Goal: Information Seeking & Learning: Learn about a topic

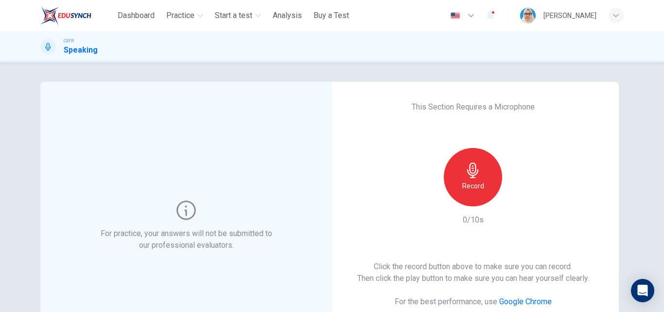
click at [481, 176] on div "Record" at bounding box center [473, 177] width 58 height 58
click at [517, 200] on icon "button" at bounding box center [518, 198] width 10 height 10
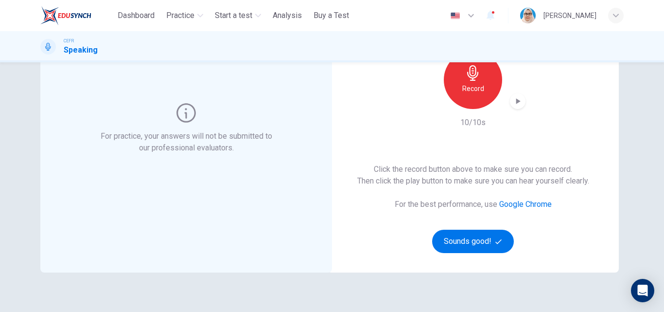
scroll to position [146, 0]
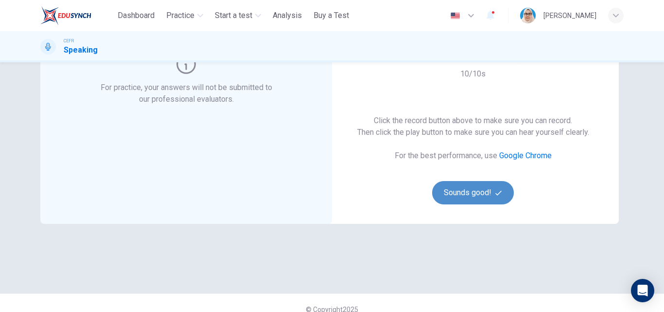
click at [452, 193] on button "Sounds good!" at bounding box center [473, 192] width 82 height 23
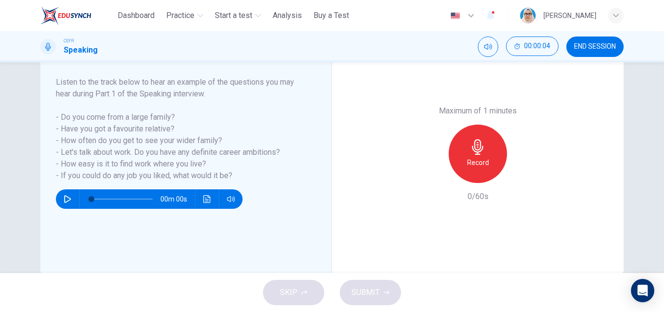
scroll to position [97, 0]
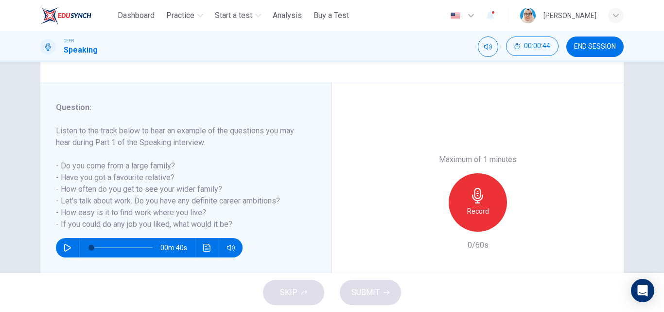
type input "*"
click at [479, 196] on icon "button" at bounding box center [478, 196] width 16 height 16
click at [370, 290] on span "SUBMIT" at bounding box center [365, 292] width 28 height 14
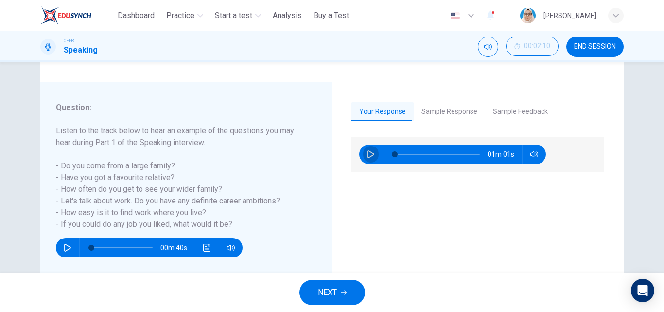
click at [368, 151] on icon "button" at bounding box center [371, 154] width 7 height 8
type input "*"
click at [435, 114] on button "Sample Response" at bounding box center [449, 112] width 71 height 20
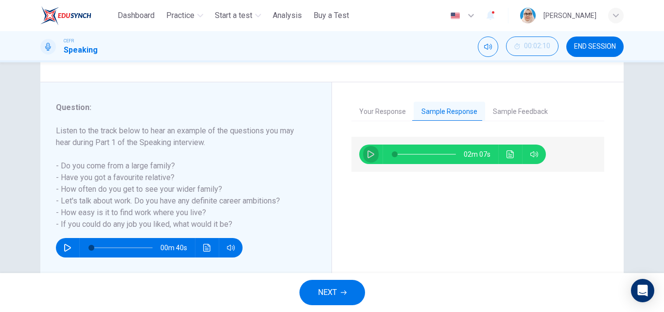
click at [368, 154] on icon "button" at bounding box center [371, 154] width 8 height 8
click at [501, 112] on button "Sample Feedback" at bounding box center [520, 112] width 70 height 20
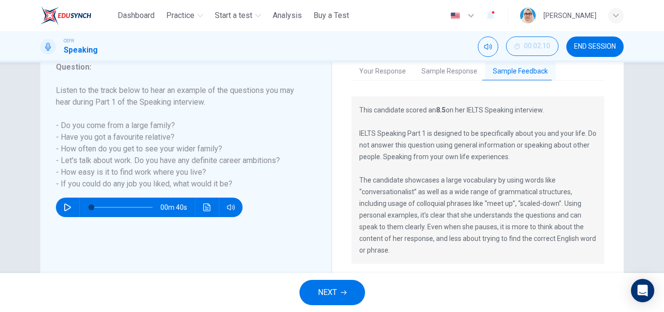
scroll to position [120, 0]
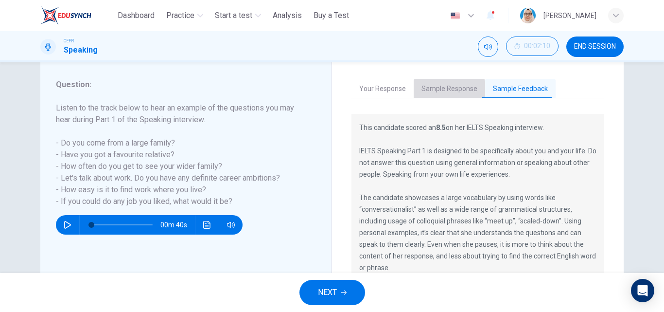
click at [436, 88] on button "Sample Response" at bounding box center [449, 89] width 71 height 20
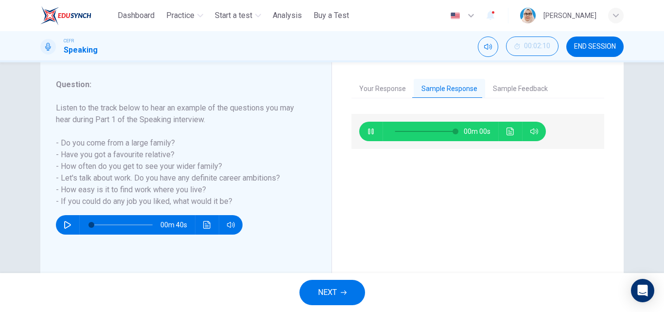
type input "*"
click at [330, 288] on span "NEXT" at bounding box center [327, 292] width 19 height 14
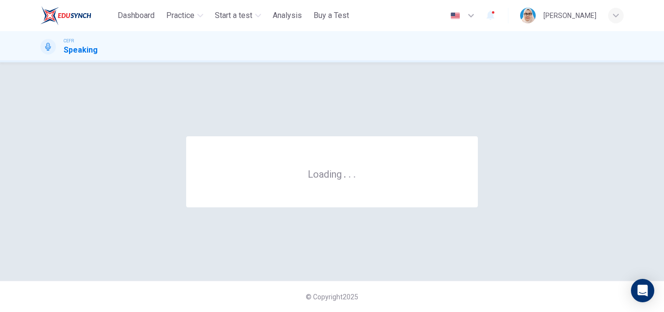
scroll to position [0, 0]
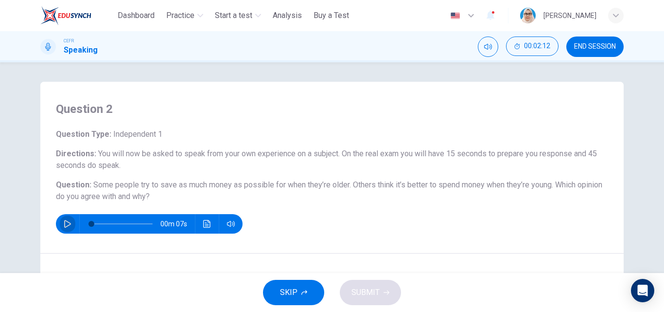
click at [64, 225] on icon "button" at bounding box center [68, 224] width 8 height 8
type input "*"
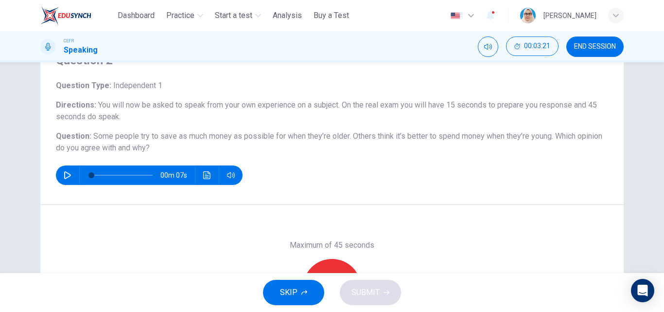
scroll to position [97, 0]
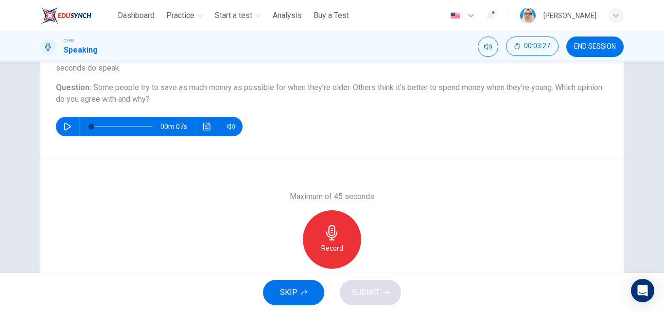
click at [331, 236] on icon "button" at bounding box center [332, 233] width 16 height 16
click at [372, 287] on span "SUBMIT" at bounding box center [365, 292] width 28 height 14
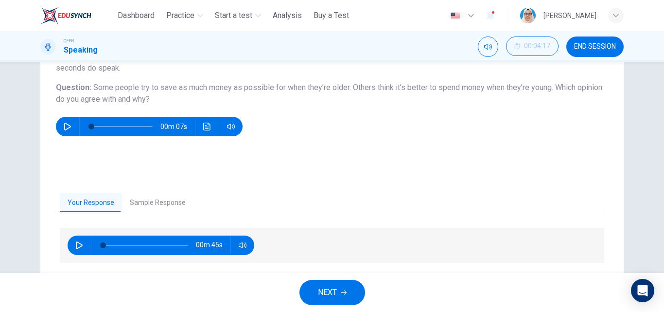
click at [72, 240] on button "button" at bounding box center [79, 244] width 16 height 19
type input "*"
click at [148, 202] on button "Sample Response" at bounding box center [157, 203] width 71 height 20
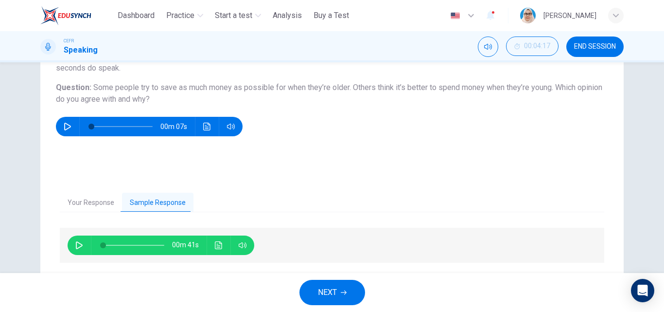
click at [75, 243] on icon "button" at bounding box center [79, 245] width 8 height 8
type input "**"
click at [322, 290] on span "NEXT" at bounding box center [327, 292] width 19 height 14
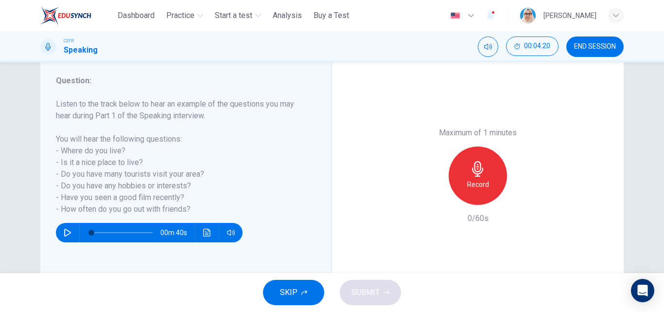
scroll to position [146, 0]
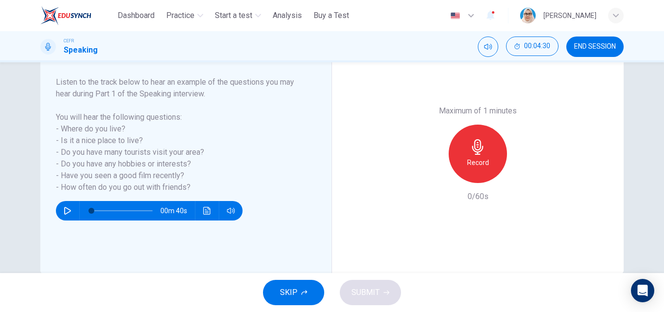
click at [65, 209] on icon "button" at bounding box center [67, 211] width 7 height 8
type input "*"
click at [474, 144] on icon "button" at bounding box center [477, 147] width 11 height 16
click at [521, 176] on icon "button" at bounding box center [523, 175] width 4 height 6
click at [359, 290] on span "SUBMIT" at bounding box center [365, 292] width 28 height 14
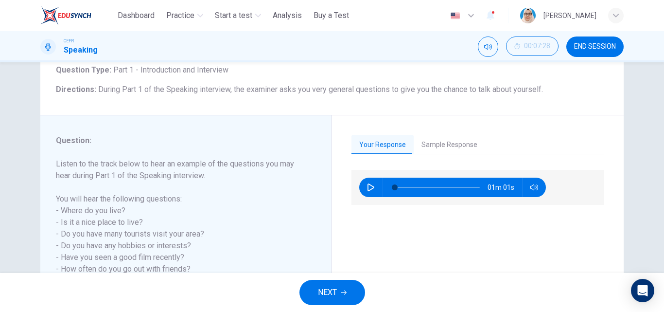
scroll to position [49, 0]
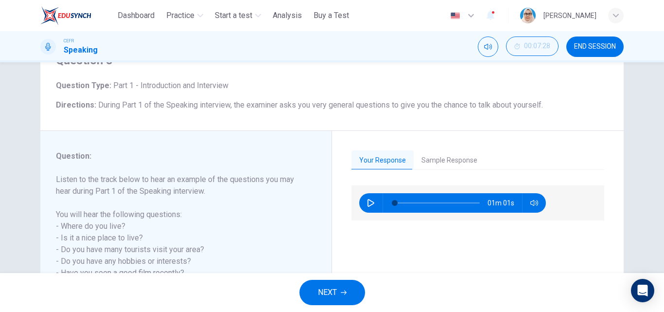
click at [434, 160] on button "Sample Response" at bounding box center [449, 160] width 71 height 20
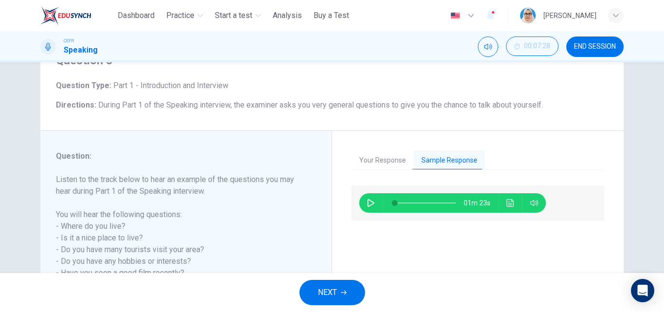
click at [367, 200] on icon "button" at bounding box center [371, 203] width 8 height 8
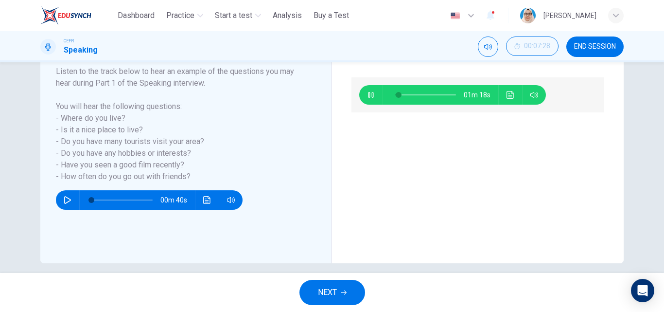
scroll to position [166, 0]
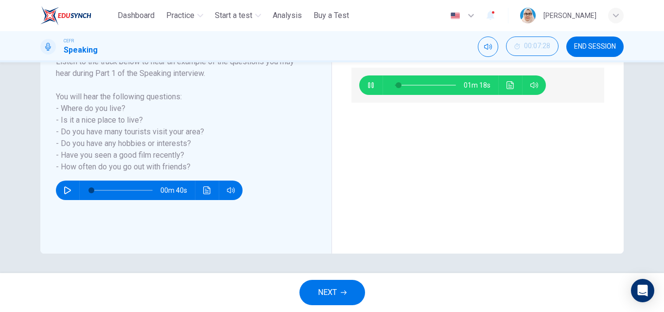
type input "*"
click at [337, 288] on button "NEXT" at bounding box center [332, 292] width 66 height 25
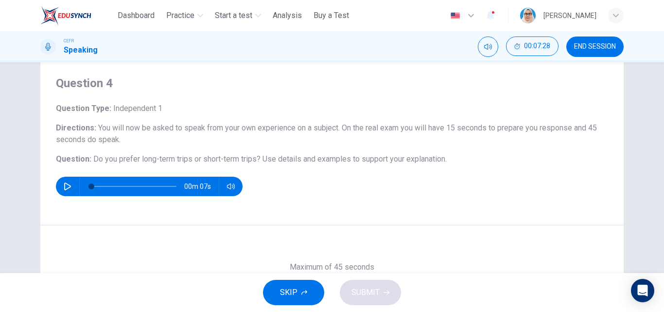
scroll to position [49, 0]
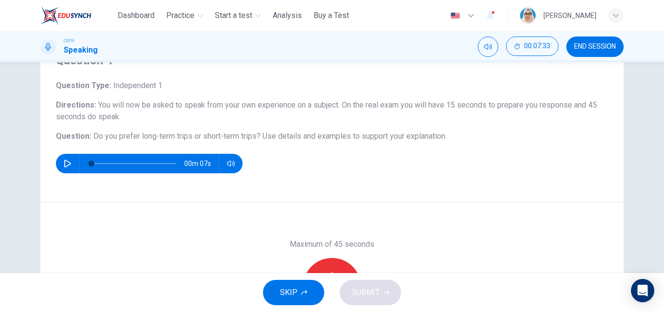
drag, startPoint x: 89, startPoint y: 135, endPoint x: 166, endPoint y: 138, distance: 77.3
click at [258, 132] on h6 "Question : Do you prefer long-term trips or short-term trips? Use details and e…" at bounding box center [332, 136] width 552 height 12
drag, startPoint x: 92, startPoint y: 135, endPoint x: 188, endPoint y: 134, distance: 95.8
click at [188, 134] on span "Do you prefer long-term trips or short-term trips?" at bounding box center [176, 135] width 167 height 9
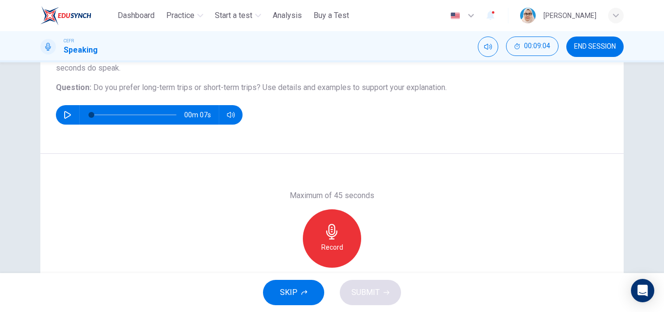
scroll to position [166, 0]
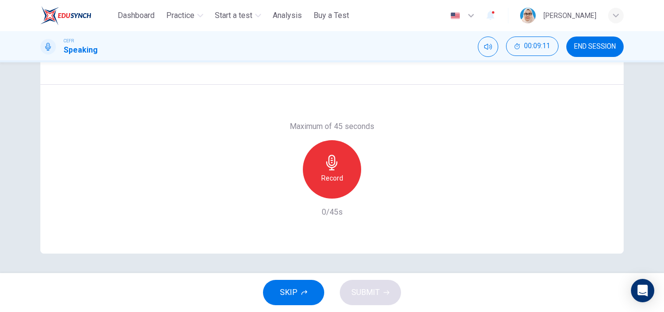
click at [329, 165] on icon "button" at bounding box center [331, 163] width 11 height 16
click at [375, 190] on icon "button" at bounding box center [377, 191] width 4 height 6
click at [326, 163] on icon "button" at bounding box center [331, 163] width 11 height 16
click at [375, 190] on icon "button" at bounding box center [377, 191] width 4 height 6
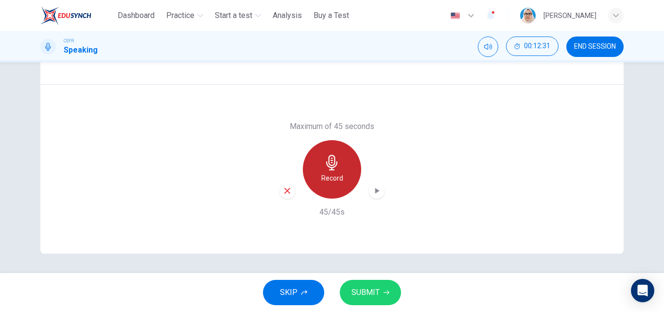
click at [320, 167] on div "Record" at bounding box center [332, 169] width 58 height 58
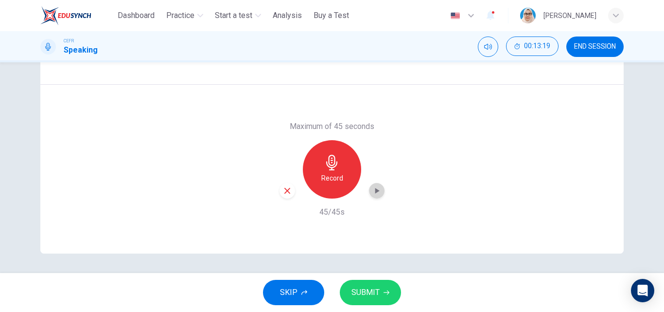
click at [375, 194] on icon "button" at bounding box center [377, 191] width 10 height 10
click at [363, 292] on span "SUBMIT" at bounding box center [365, 292] width 28 height 14
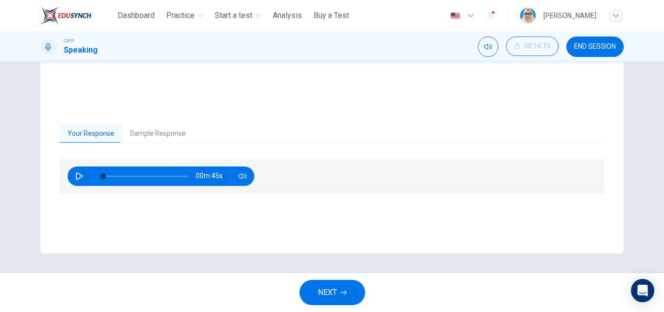
click at [76, 173] on icon "button" at bounding box center [79, 176] width 7 height 8
type input "**"
click at [149, 132] on button "Sample Response" at bounding box center [157, 133] width 71 height 20
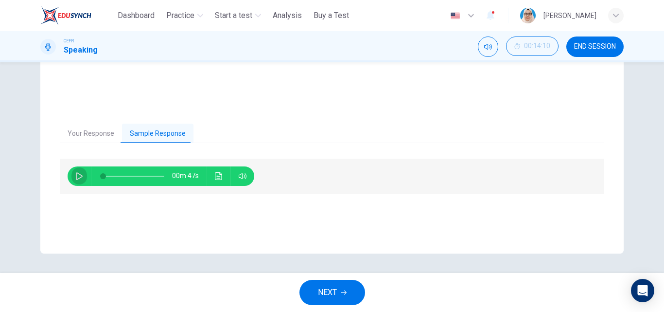
click at [75, 175] on icon "button" at bounding box center [79, 176] width 8 height 8
type input "*"
type input "**"
type input "*"
type input "**"
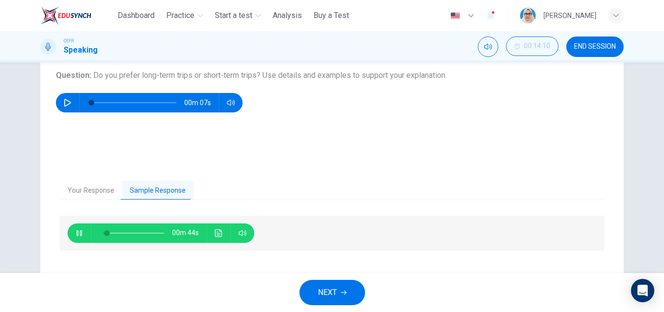
type input "*"
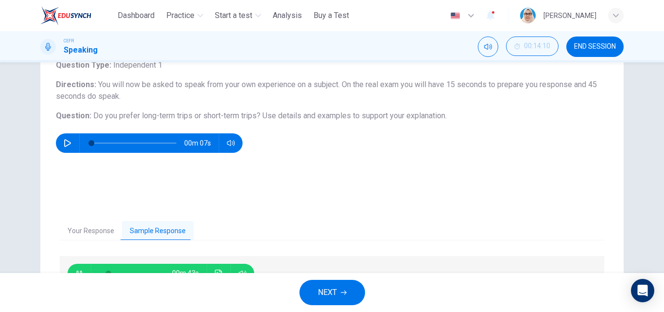
type input "**"
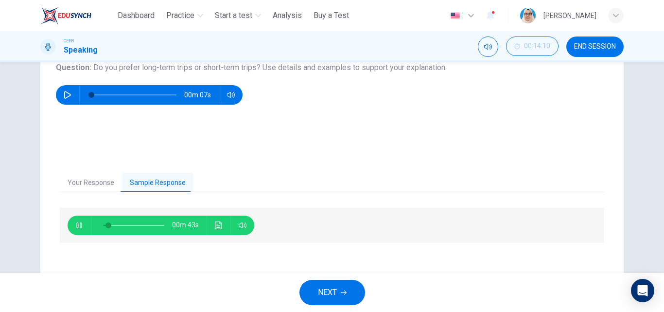
scroll to position [118, 0]
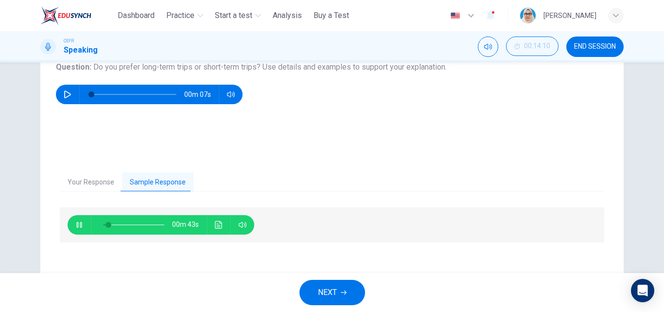
type input "**"
click at [92, 182] on button "Your Response" at bounding box center [91, 182] width 62 height 20
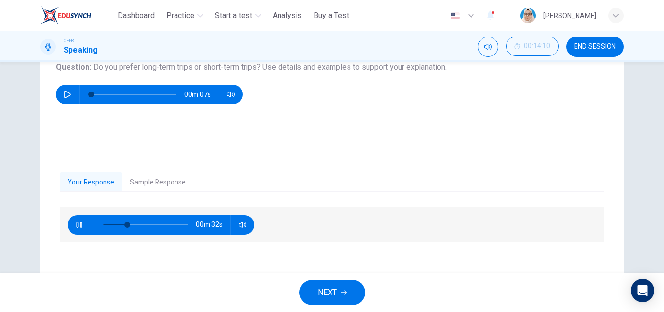
type input "**"
click at [79, 223] on icon "button" at bounding box center [78, 225] width 5 height 6
type input "**"
click at [152, 181] on button "Sample Response" at bounding box center [157, 182] width 71 height 20
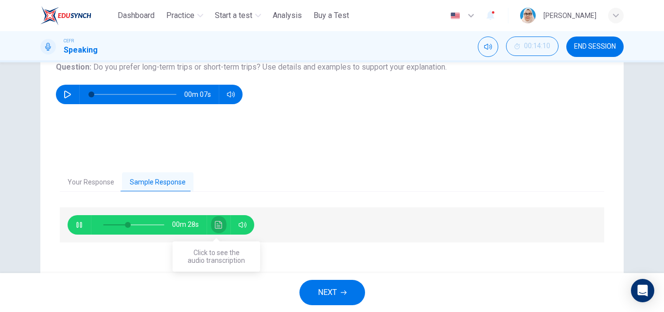
click at [215, 224] on icon "Click to see the audio transcription" at bounding box center [218, 225] width 7 height 8
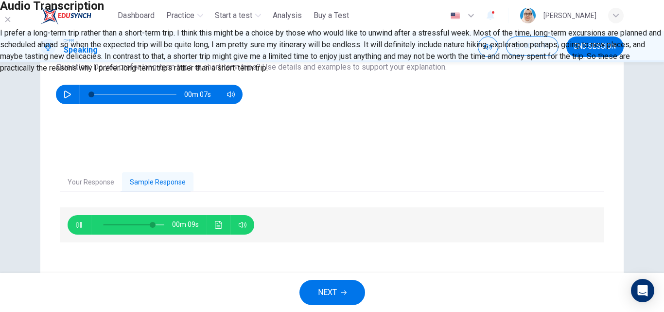
drag, startPoint x: 209, startPoint y: 125, endPoint x: 269, endPoint y: 162, distance: 70.9
click at [269, 74] on div "I prefer a long-term trip rather than a short-term trip. I think this might be …" at bounding box center [332, 50] width 664 height 47
type input "*"
click at [12, 23] on icon "button" at bounding box center [8, 20] width 8 height 8
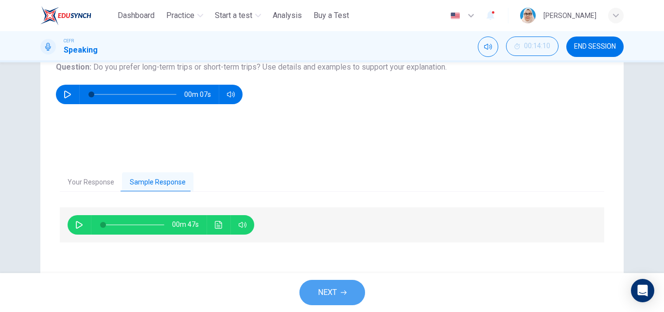
click at [331, 289] on span "NEXT" at bounding box center [327, 292] width 19 height 14
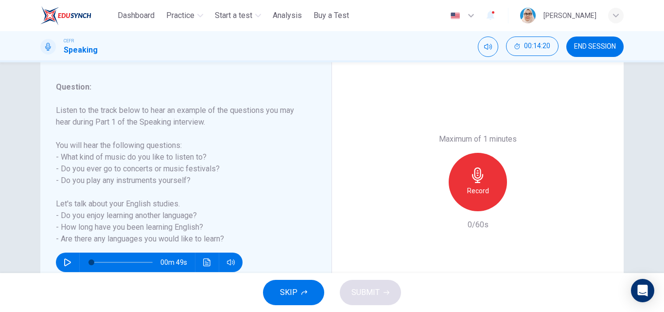
scroll to position [166, 0]
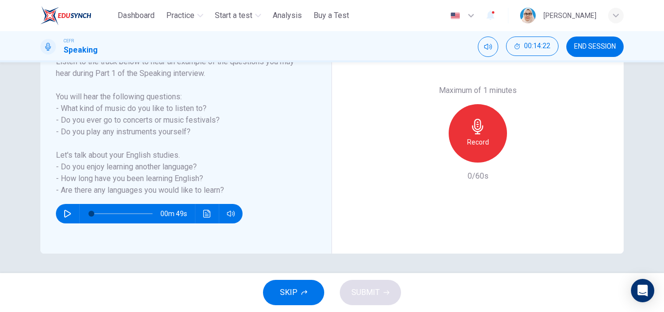
drag, startPoint x: 54, startPoint y: 94, endPoint x: 75, endPoint y: 114, distance: 29.2
click at [201, 121] on h6 "Listen to the track below to hear an example of the questions you may hear duri…" at bounding box center [180, 126] width 248 height 140
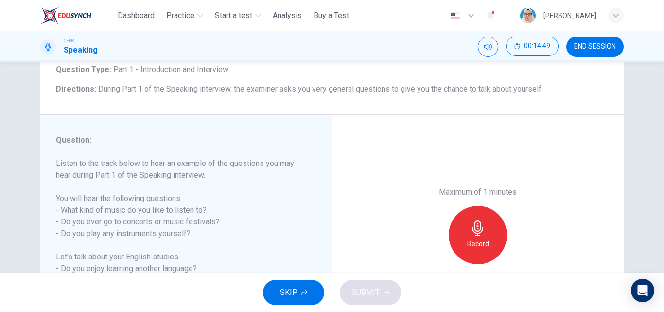
scroll to position [49, 0]
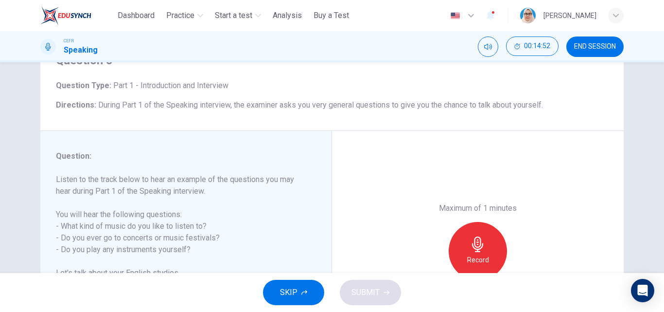
click at [602, 45] on span "END SESSION" at bounding box center [595, 47] width 42 height 8
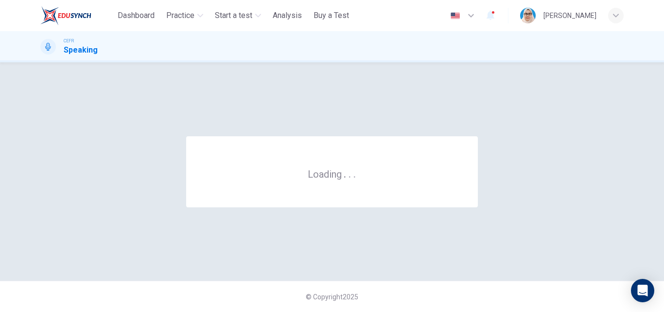
scroll to position [0, 0]
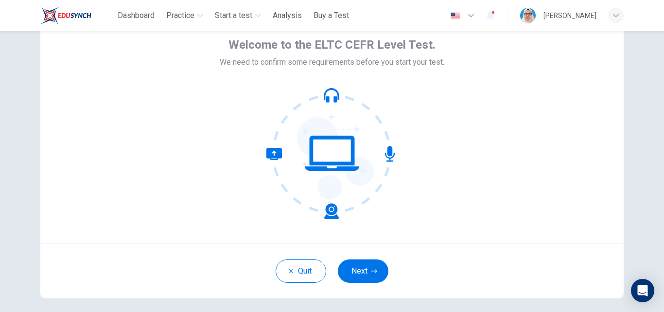
scroll to position [93, 0]
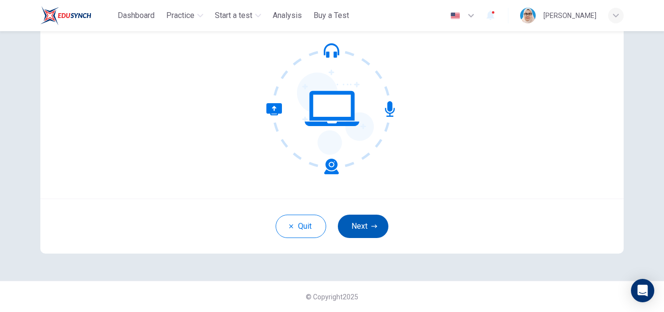
click at [363, 223] on button "Next" at bounding box center [363, 225] width 51 height 23
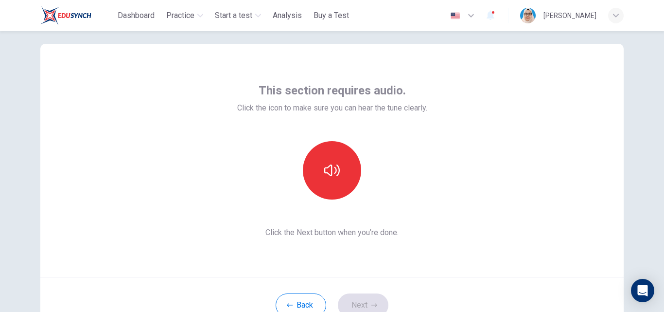
scroll to position [0, 0]
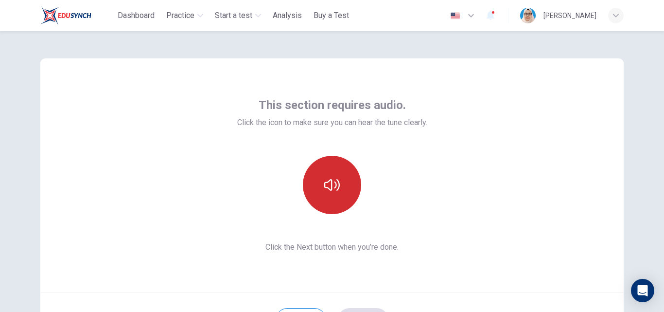
click at [324, 180] on icon "button" at bounding box center [332, 185] width 16 height 16
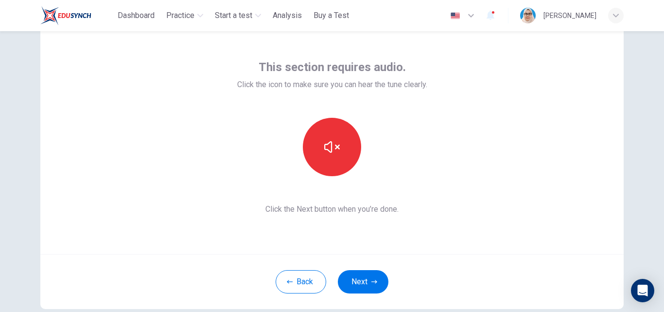
scroll to position [49, 0]
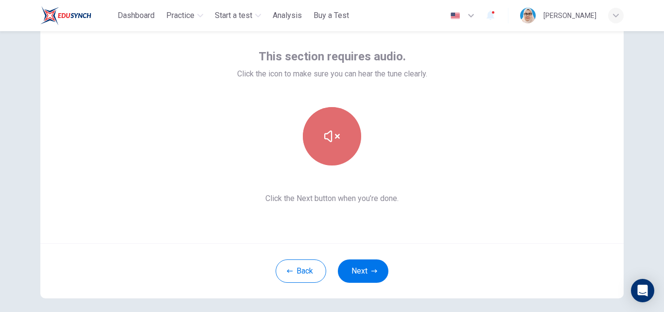
click at [324, 136] on icon "button" at bounding box center [332, 136] width 16 height 16
click at [332, 141] on icon "button" at bounding box center [332, 136] width 16 height 16
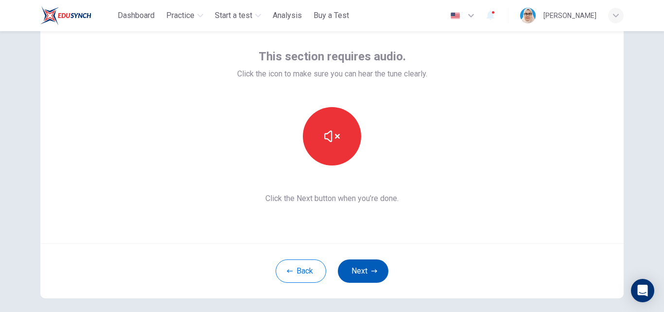
click at [357, 265] on button "Next" at bounding box center [363, 270] width 51 height 23
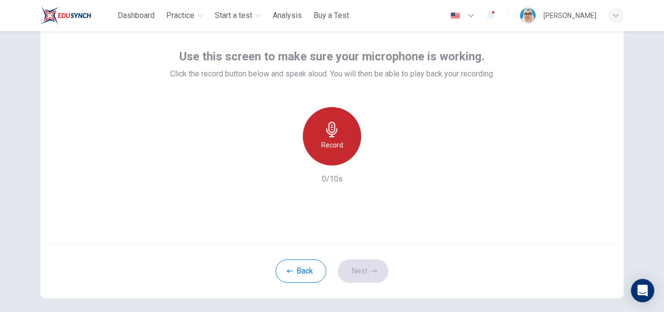
click at [334, 136] on icon "button" at bounding box center [332, 130] width 16 height 16
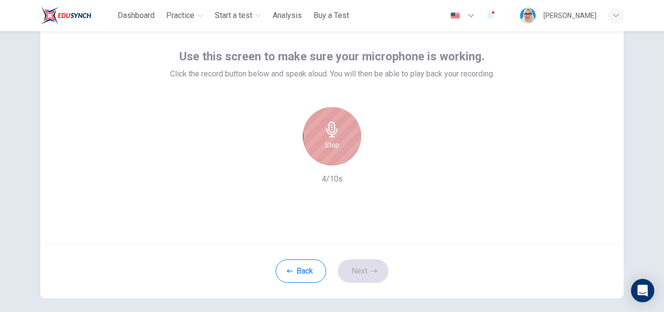
click at [334, 136] on icon "button" at bounding box center [332, 130] width 16 height 16
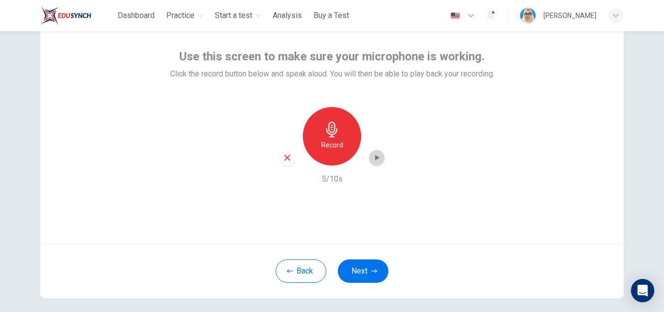
click at [376, 159] on icon "button" at bounding box center [377, 158] width 10 height 10
click at [352, 269] on button "Next" at bounding box center [363, 270] width 51 height 23
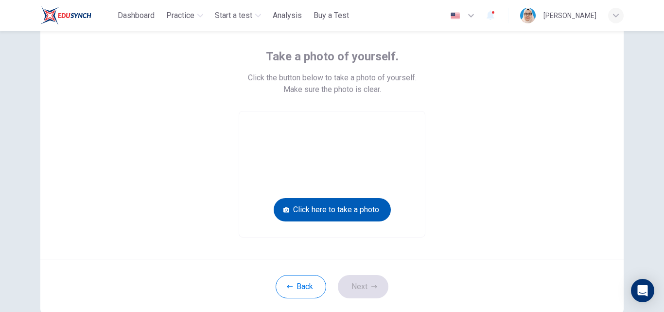
click at [317, 209] on button "Click here to take a photo" at bounding box center [332, 209] width 117 height 23
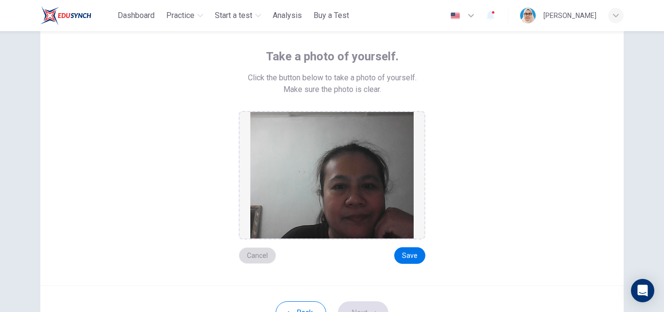
click at [252, 251] on button "Cancel" at bounding box center [257, 255] width 37 height 17
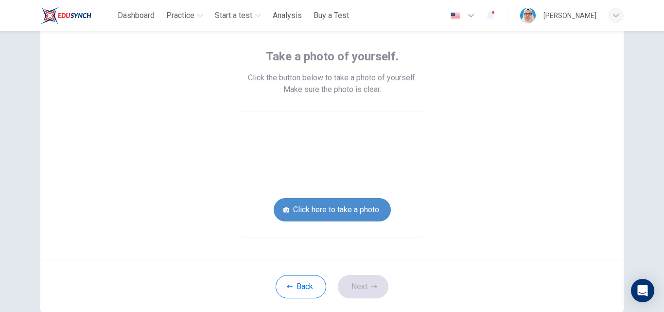
click at [320, 208] on button "Click here to take a photo" at bounding box center [332, 209] width 117 height 23
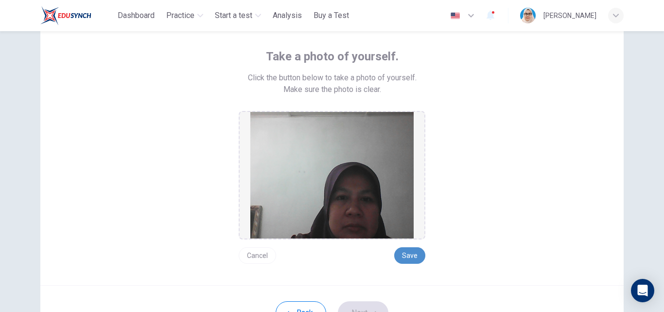
click at [414, 254] on button "Save" at bounding box center [409, 255] width 31 height 17
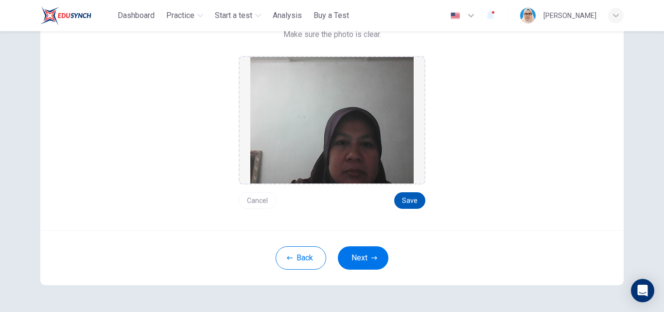
scroll to position [87, 0]
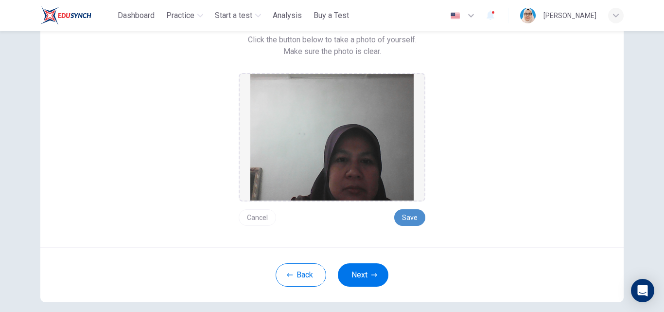
click at [402, 215] on button "Save" at bounding box center [409, 217] width 31 height 17
click at [350, 271] on button "Next" at bounding box center [363, 274] width 51 height 23
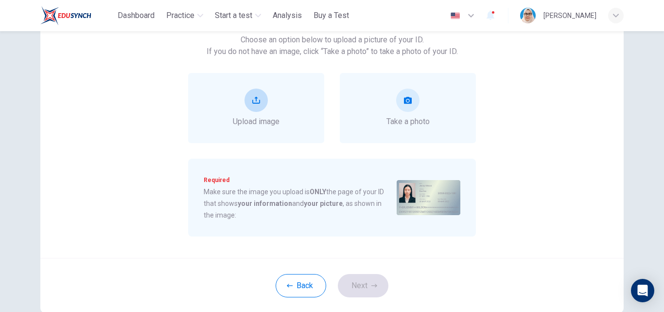
click at [254, 95] on button "upload" at bounding box center [256, 99] width 23 height 23
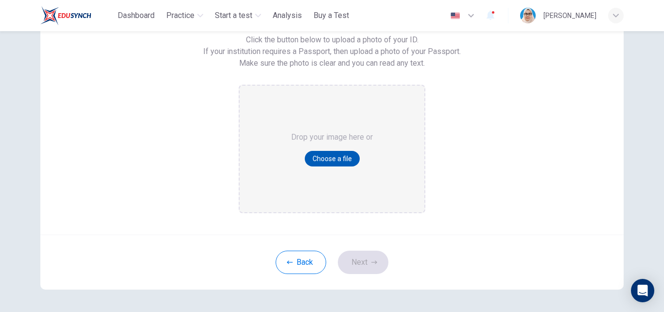
click at [321, 155] on button "Choose a file" at bounding box center [332, 159] width 55 height 16
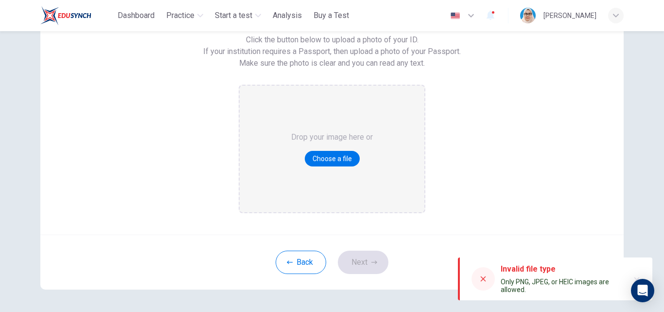
click at [483, 277] on icon at bounding box center [483, 279] width 8 height 8
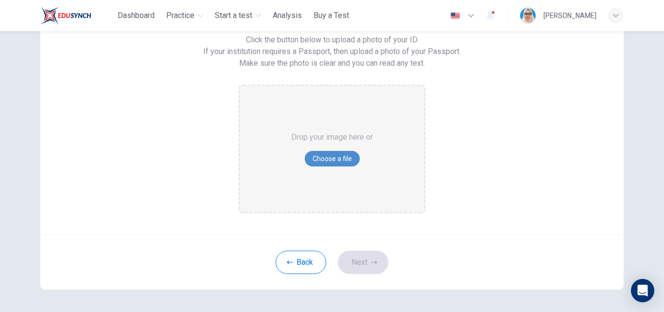
click at [329, 160] on button "Choose a file" at bounding box center [332, 159] width 55 height 16
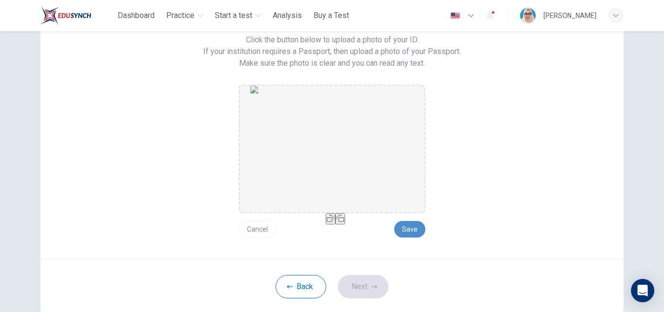
click at [412, 229] on button "Save" at bounding box center [409, 229] width 31 height 17
click at [358, 285] on button "Next" at bounding box center [363, 286] width 51 height 23
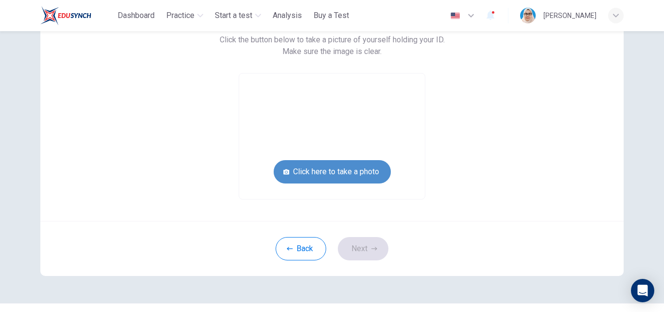
click at [325, 167] on button "Click here to take a photo" at bounding box center [332, 171] width 117 height 23
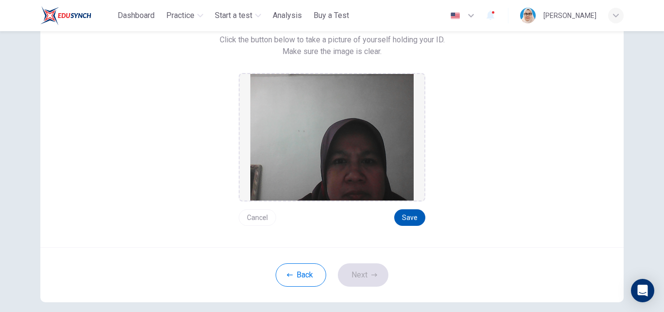
click at [403, 215] on button "Save" at bounding box center [409, 217] width 31 height 17
click at [355, 273] on button "Next" at bounding box center [363, 274] width 51 height 23
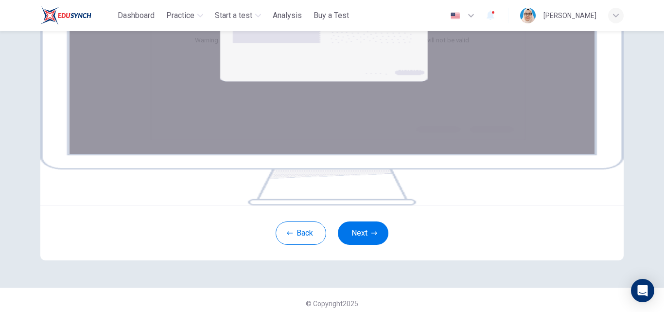
click at [307, 190] on img at bounding box center [331, 88] width 583 height 233
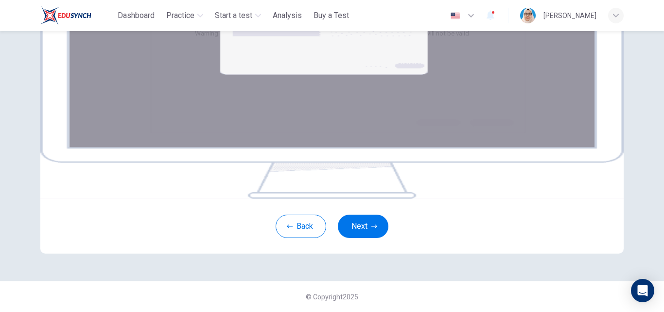
scroll to position [144, 0]
click at [354, 238] on button "Next" at bounding box center [363, 225] width 51 height 23
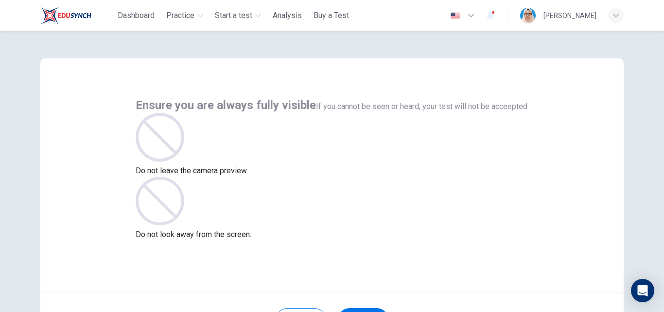
scroll to position [49, 0]
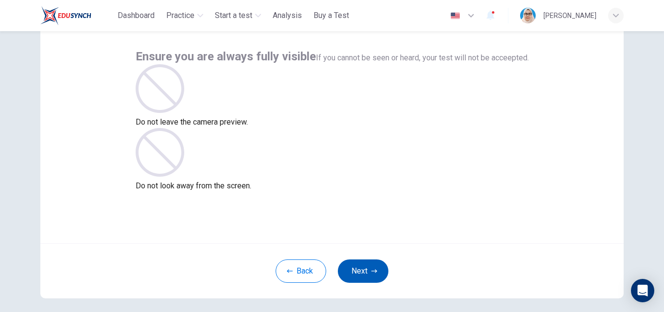
click at [359, 269] on button "Next" at bounding box center [363, 270] width 51 height 23
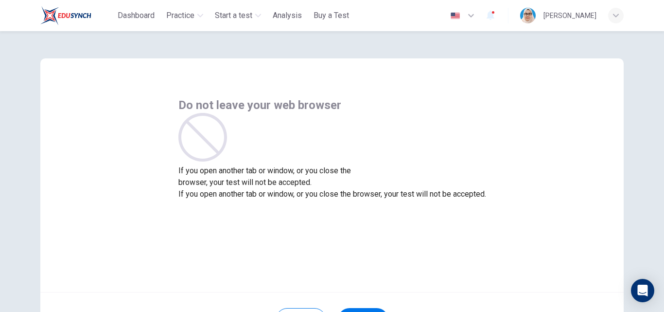
scroll to position [93, 0]
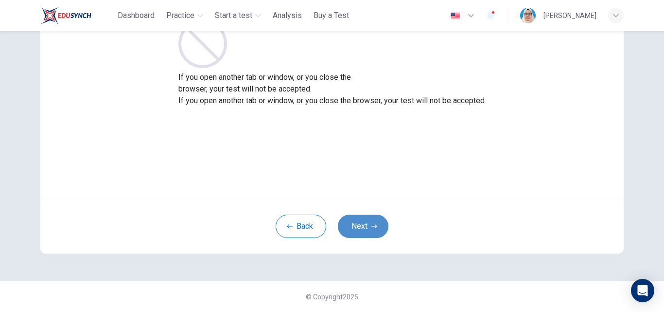
click at [353, 225] on button "Next" at bounding box center [363, 225] width 51 height 23
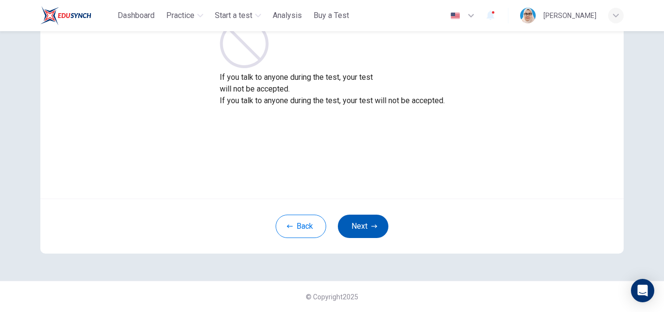
click at [351, 224] on button "Next" at bounding box center [363, 225] width 51 height 23
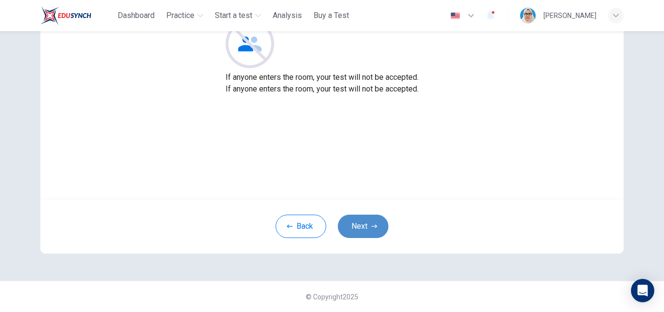
click at [361, 226] on button "Next" at bounding box center [363, 225] width 51 height 23
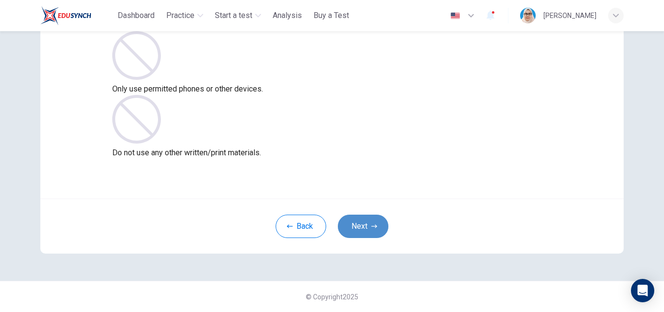
click at [361, 228] on button "Next" at bounding box center [363, 225] width 51 height 23
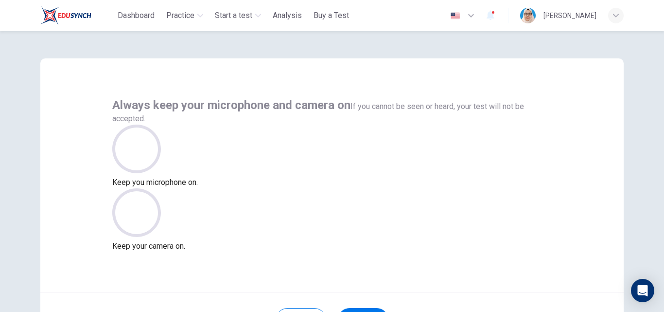
scroll to position [49, 0]
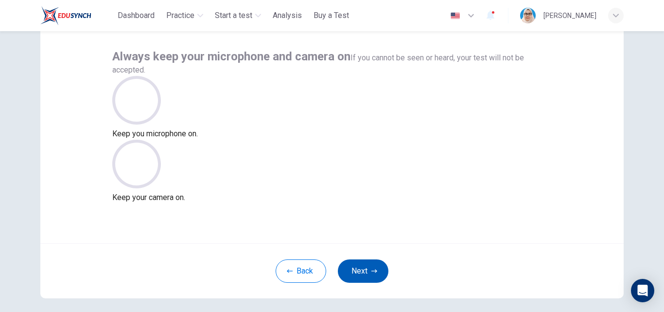
click at [361, 271] on button "Next" at bounding box center [363, 270] width 51 height 23
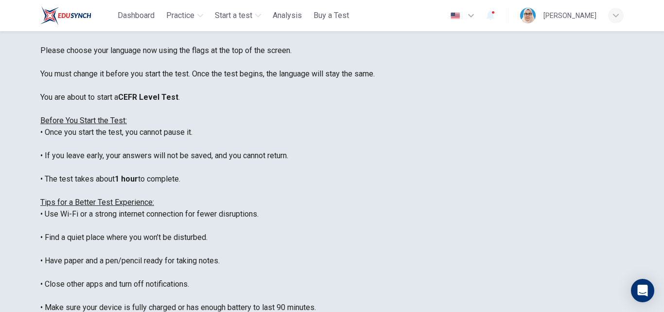
click at [477, 17] on icon "button" at bounding box center [471, 16] width 12 height 12
click at [491, 311] on div at bounding box center [332, 312] width 664 height 0
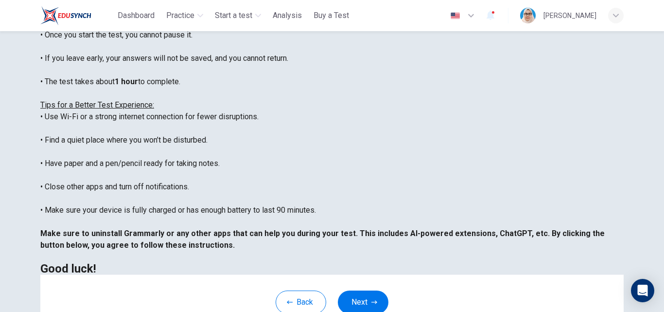
scroll to position [194, 0]
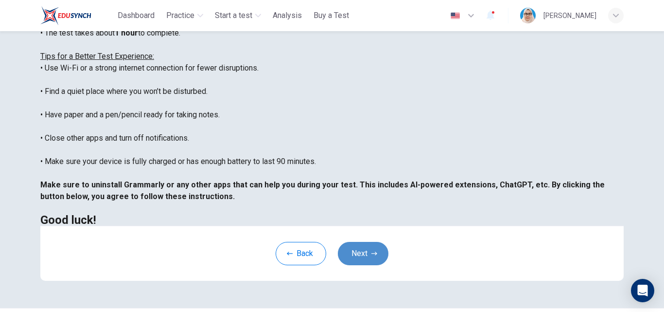
click at [360, 258] on button "Next" at bounding box center [363, 253] width 51 height 23
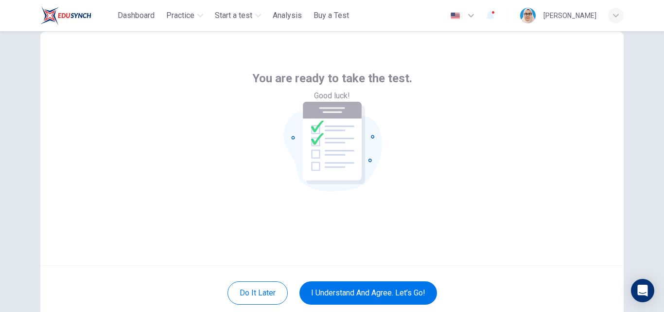
scroll to position [49, 0]
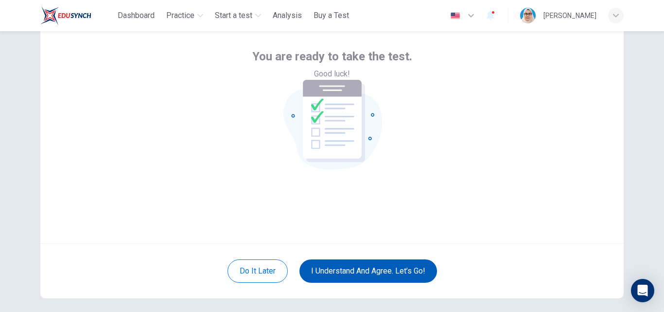
click at [392, 272] on button "I understand and agree. Let’s go!" at bounding box center [368, 270] width 138 height 23
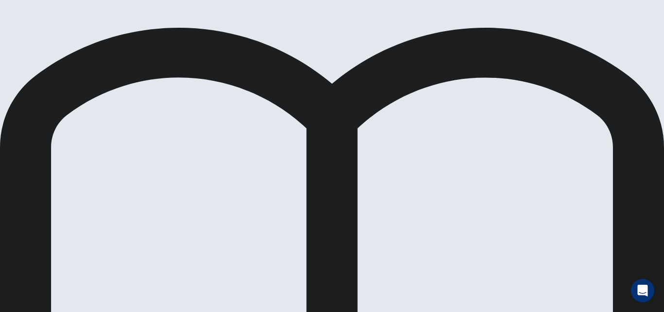
scroll to position [49, 0]
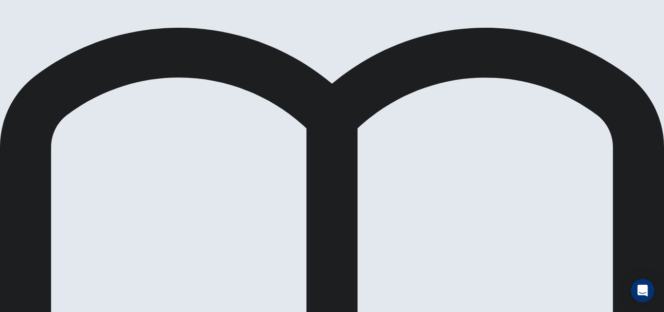
scroll to position [110, 0]
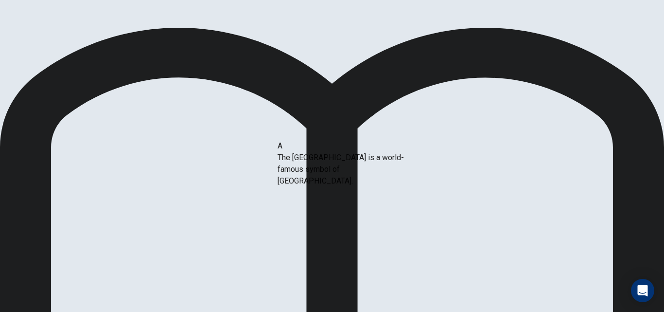
drag, startPoint x: 75, startPoint y: 145, endPoint x: 287, endPoint y: 172, distance: 213.2
drag, startPoint x: 75, startPoint y: 160, endPoint x: 249, endPoint y: 183, distance: 176.0
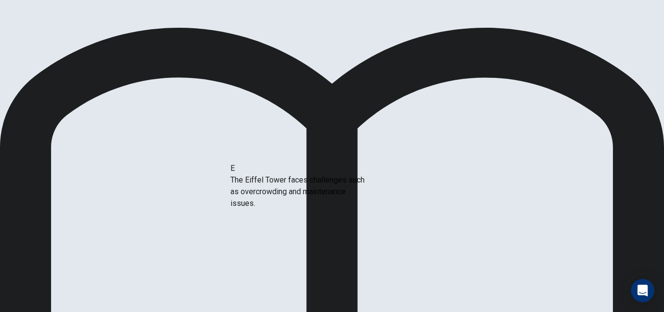
drag, startPoint x: 74, startPoint y: 166, endPoint x: 247, endPoint y: 198, distance: 175.6
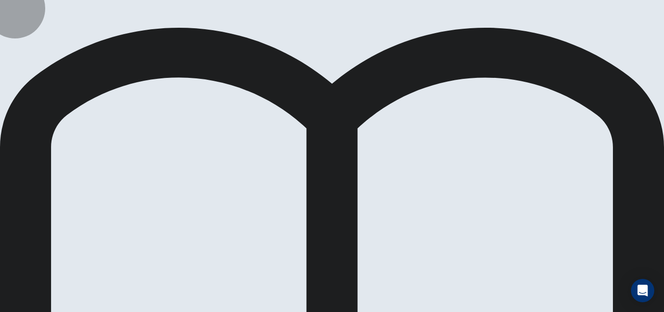
drag, startPoint x: 130, startPoint y: 192, endPoint x: 306, endPoint y: 200, distance: 176.2
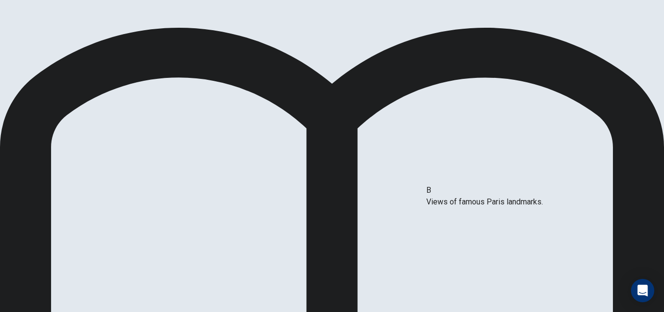
drag, startPoint x: 138, startPoint y: 195, endPoint x: 435, endPoint y: 236, distance: 300.3
drag, startPoint x: 145, startPoint y: 189, endPoint x: 523, endPoint y: 194, distance: 377.3
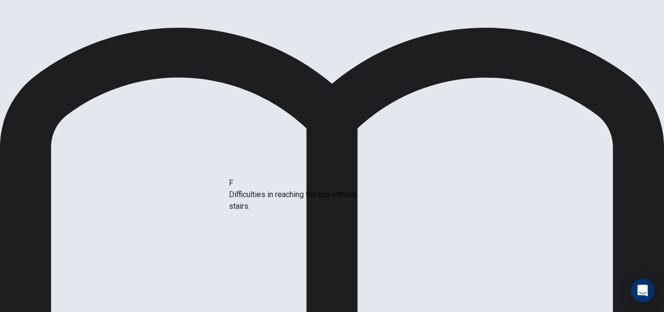
drag, startPoint x: 134, startPoint y: 233, endPoint x: 301, endPoint y: 249, distance: 168.0
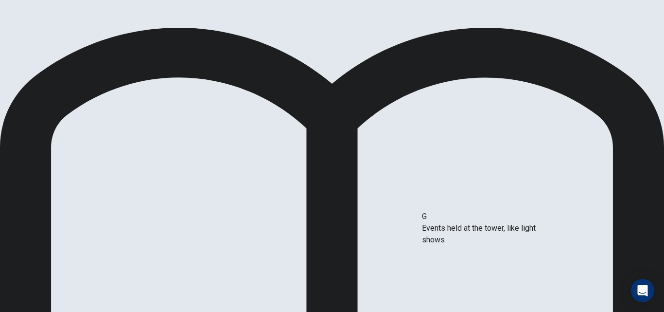
drag, startPoint x: 135, startPoint y: 230, endPoint x: 481, endPoint y: 241, distance: 346.8
drag, startPoint x: 135, startPoint y: 190, endPoint x: 315, endPoint y: 236, distance: 185.3
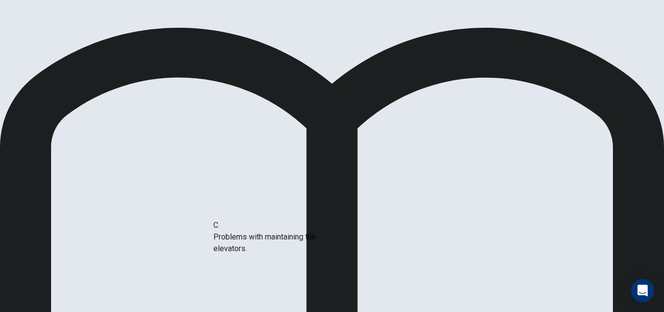
drag, startPoint x: 151, startPoint y: 139, endPoint x: 308, endPoint y: 237, distance: 184.9
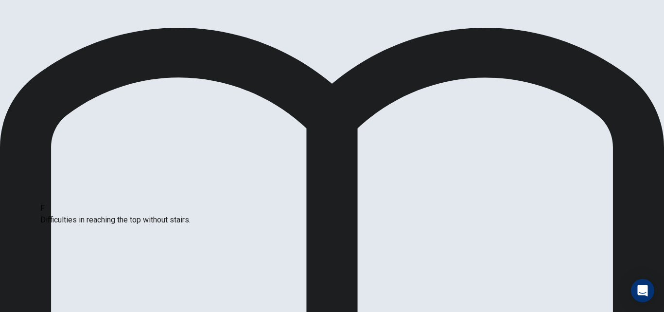
drag, startPoint x: 259, startPoint y: 194, endPoint x: 112, endPoint y: 210, distance: 147.6
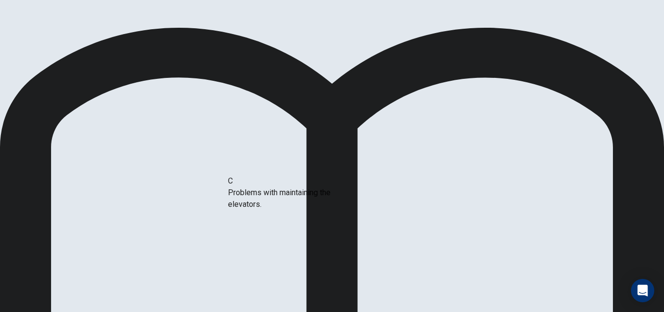
drag, startPoint x: 125, startPoint y: 144, endPoint x: 302, endPoint y: 197, distance: 184.8
drag, startPoint x: 135, startPoint y: 141, endPoint x: 317, endPoint y: 230, distance: 202.8
drag, startPoint x: 252, startPoint y: 190, endPoint x: 108, endPoint y: 266, distance: 162.9
drag, startPoint x: 118, startPoint y: 179, endPoint x: 286, endPoint y: 236, distance: 177.9
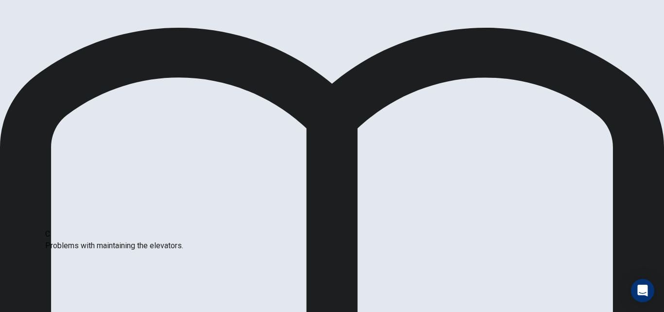
drag, startPoint x: 255, startPoint y: 224, endPoint x: 80, endPoint y: 249, distance: 176.9
drag, startPoint x: 106, startPoint y: 173, endPoint x: 271, endPoint y: 228, distance: 174.2
drag, startPoint x: 274, startPoint y: 226, endPoint x: 92, endPoint y: 251, distance: 183.1
drag, startPoint x: 103, startPoint y: 222, endPoint x: 287, endPoint y: 224, distance: 184.2
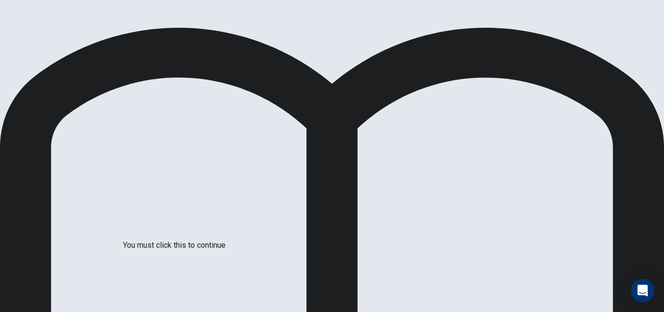
scroll to position [51, 0]
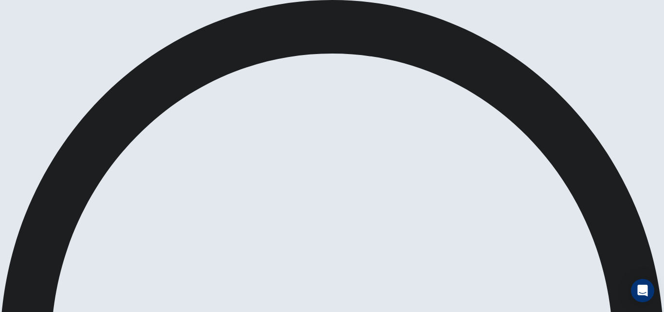
scroll to position [0, 0]
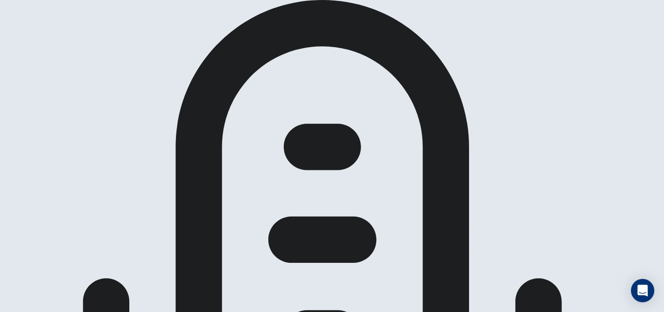
scroll to position [49, 0]
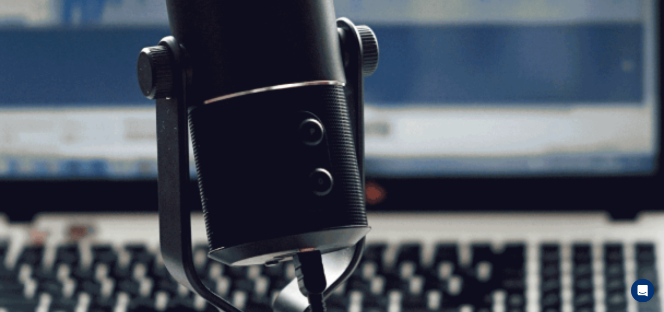
scroll to position [0, 0]
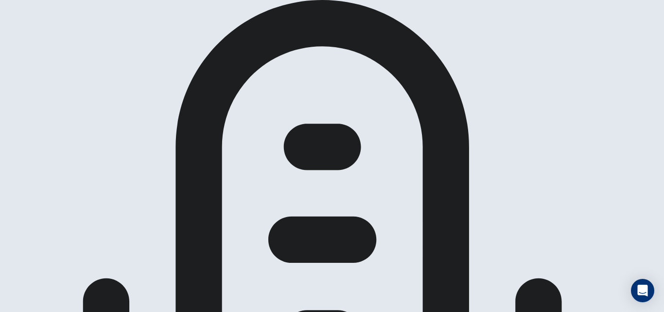
scroll to position [42, 0]
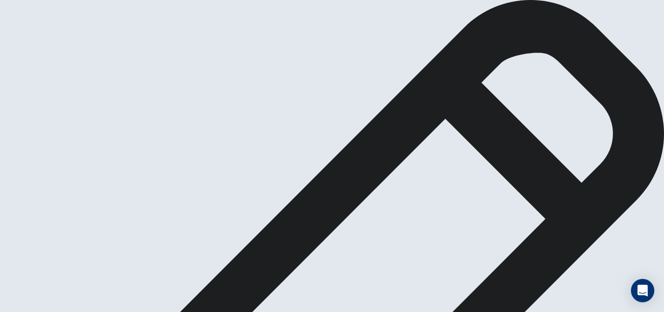
scroll to position [11, 0]
type textarea "*"
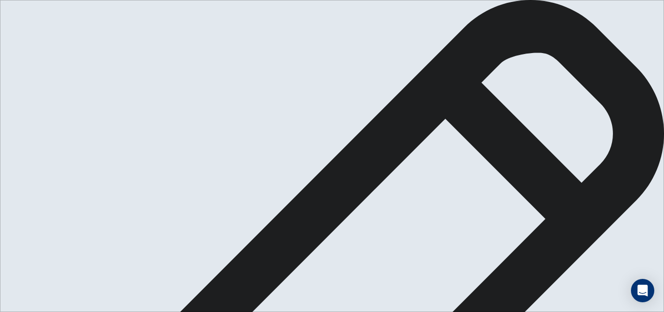
drag, startPoint x: 407, startPoint y: 68, endPoint x: 431, endPoint y: 68, distance: 23.8
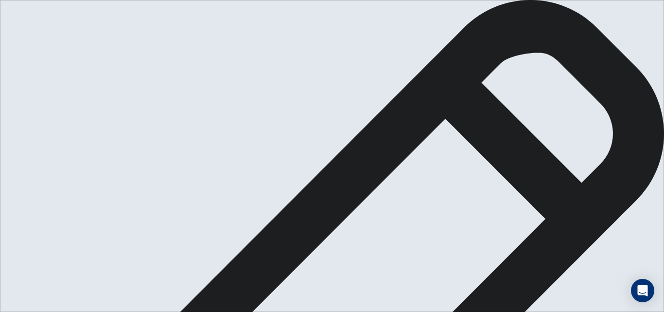
scroll to position [0, 0]
drag, startPoint x: 401, startPoint y: 100, endPoint x: 431, endPoint y: 98, distance: 30.2
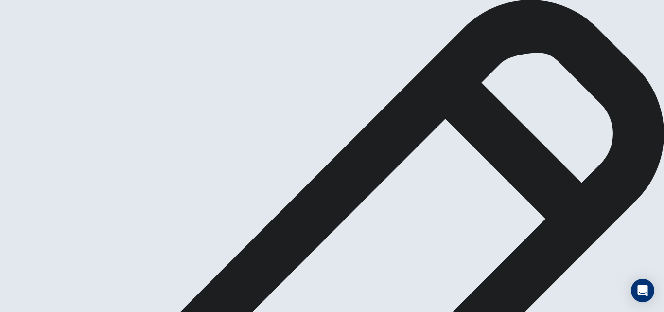
drag, startPoint x: 400, startPoint y: 98, endPoint x: 431, endPoint y: 97, distance: 30.6
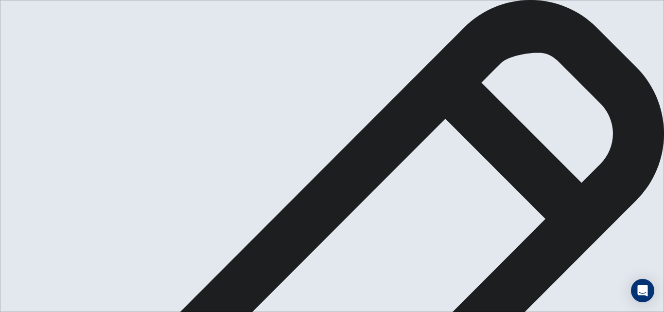
drag, startPoint x: 477, startPoint y: 201, endPoint x: 487, endPoint y: 199, distance: 9.6
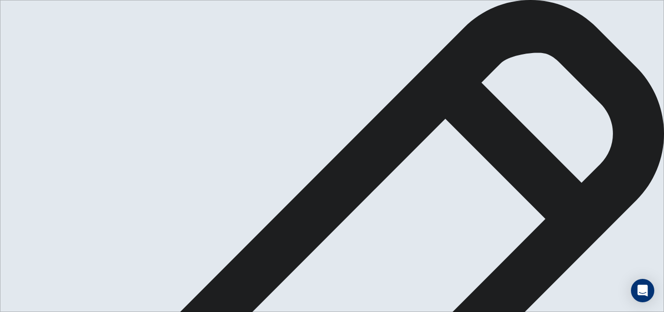
drag, startPoint x: 361, startPoint y: 257, endPoint x: 374, endPoint y: 254, distance: 13.9
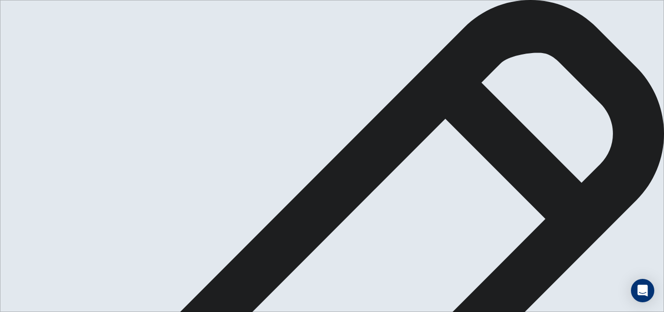
drag, startPoint x: 481, startPoint y: 134, endPoint x: 495, endPoint y: 134, distance: 14.1
drag, startPoint x: 370, startPoint y: 157, endPoint x: 391, endPoint y: 151, distance: 21.7
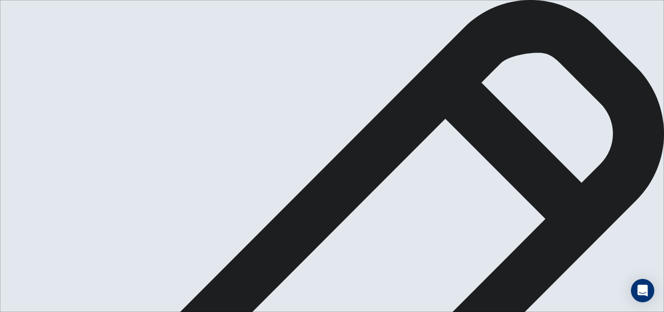
drag, startPoint x: 377, startPoint y: 190, endPoint x: 402, endPoint y: 192, distance: 25.3
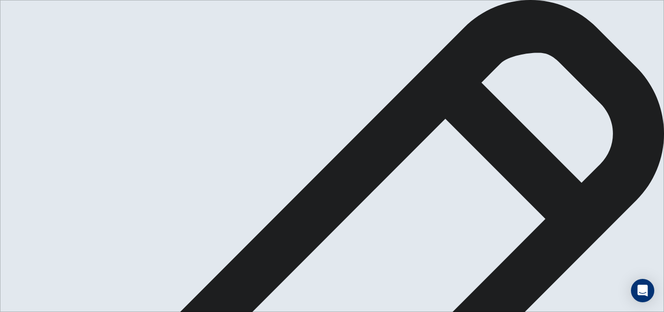
drag, startPoint x: 550, startPoint y: 192, endPoint x: 579, endPoint y: 192, distance: 28.7
drag, startPoint x: 556, startPoint y: 236, endPoint x: 587, endPoint y: 233, distance: 31.7
drag, startPoint x: 579, startPoint y: 237, endPoint x: 590, endPoint y: 237, distance: 10.7
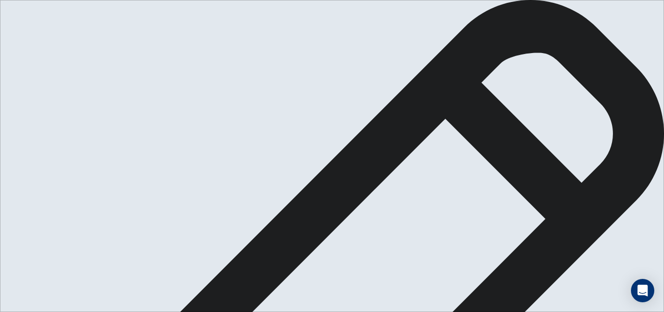
type textarea "**********"
